Goal: Register for event/course

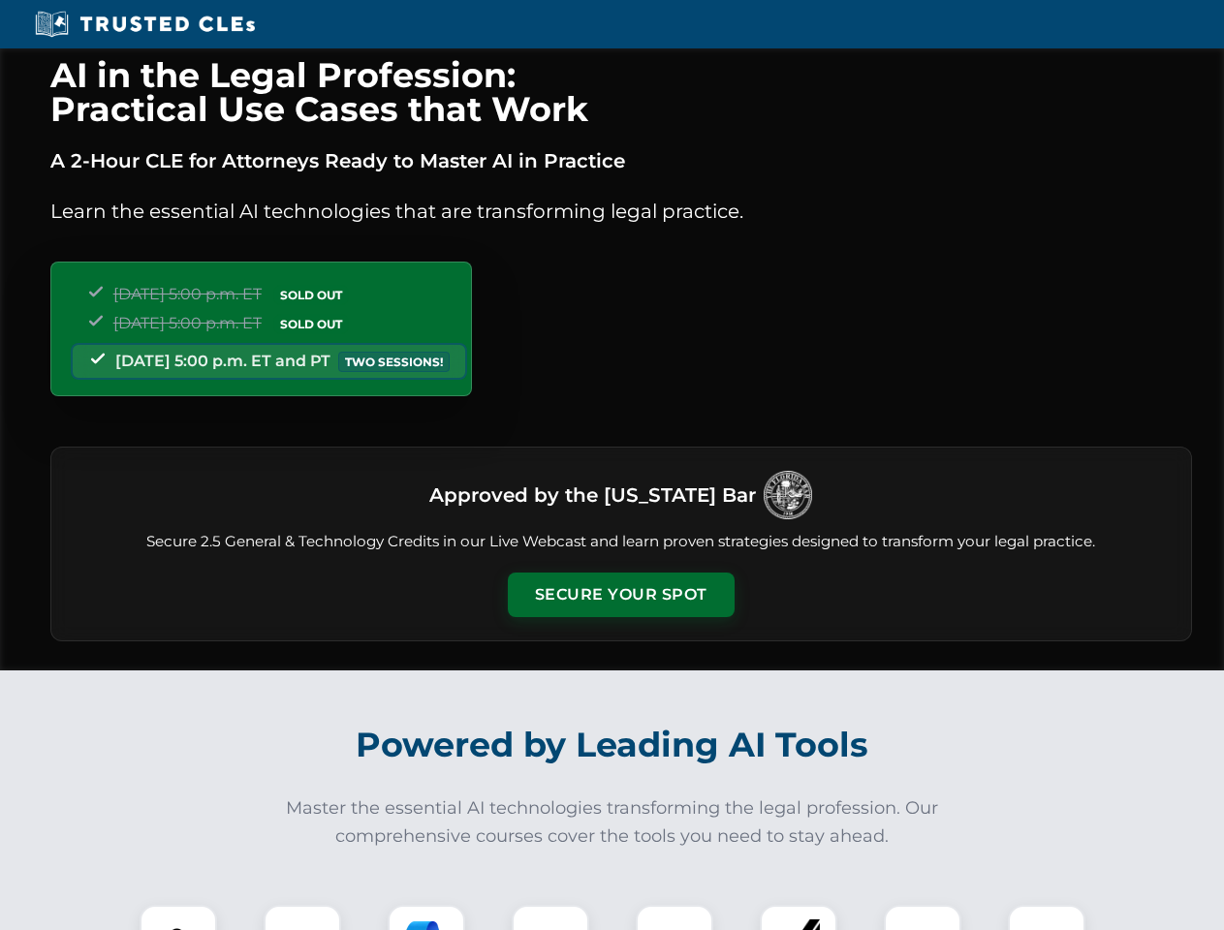
click at [620, 595] on button "Secure Your Spot" at bounding box center [621, 595] width 227 height 45
click at [178, 918] on img at bounding box center [178, 944] width 56 height 56
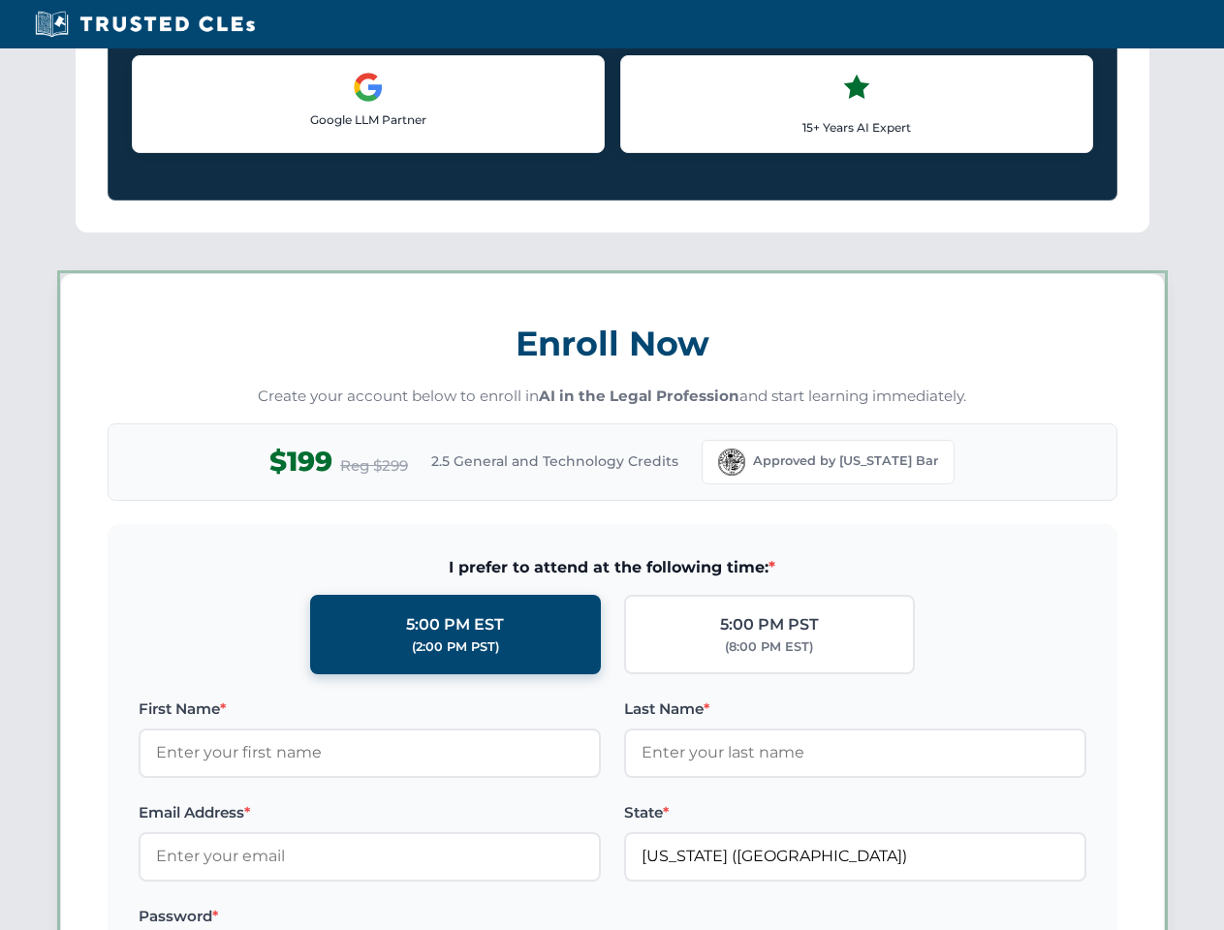
click at [426, 918] on label "Password *" at bounding box center [370, 916] width 462 height 23
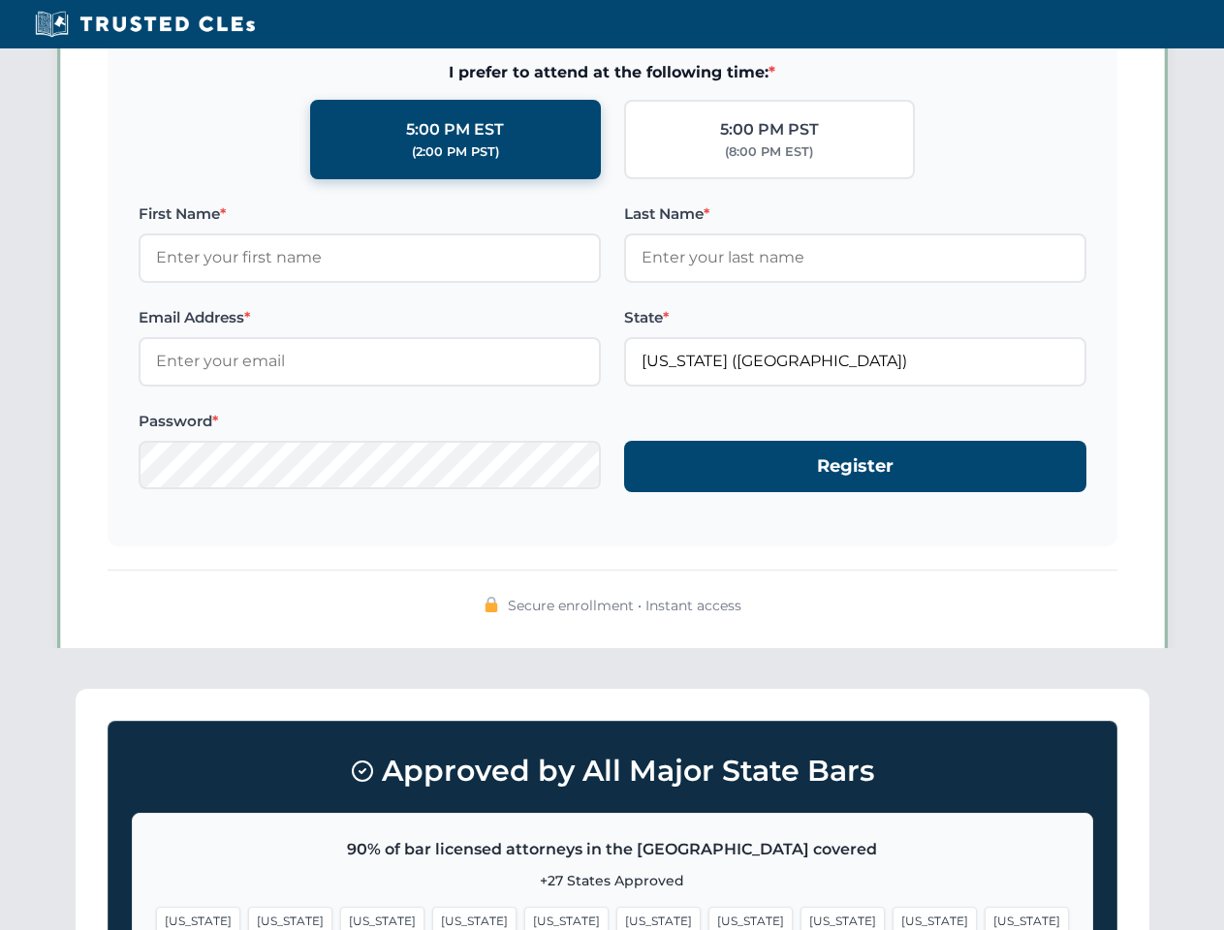
click at [893, 918] on span "[US_STATE]" at bounding box center [935, 921] width 84 height 28
